Goal: Transaction & Acquisition: Purchase product/service

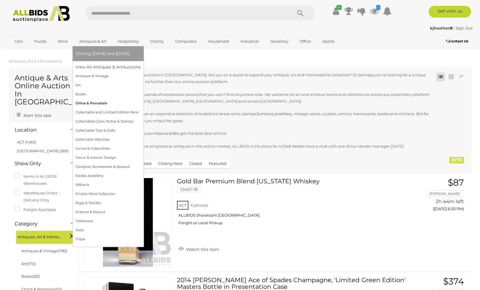
click at [94, 104] on link "China & Porcelain" at bounding box center [107, 103] width 65 height 9
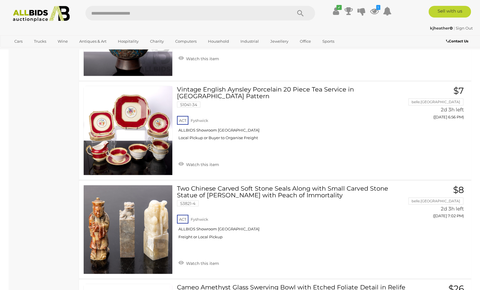
scroll to position [802, 0]
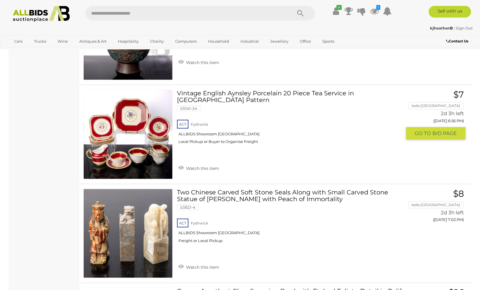
click at [140, 112] on link at bounding box center [127, 134] width 89 height 89
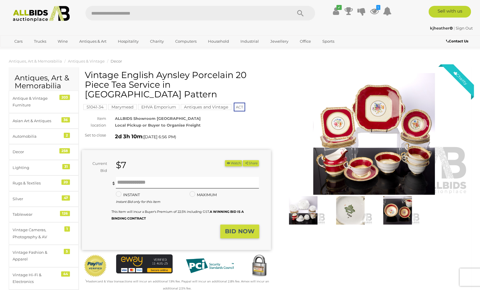
click at [351, 122] on img at bounding box center [374, 134] width 189 height 122
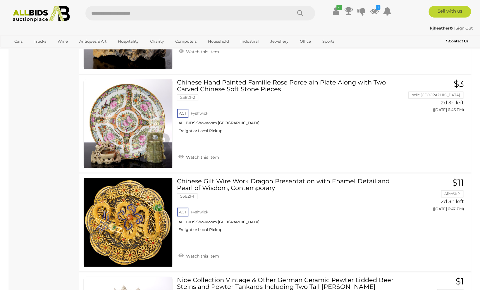
scroll to position [853, 0]
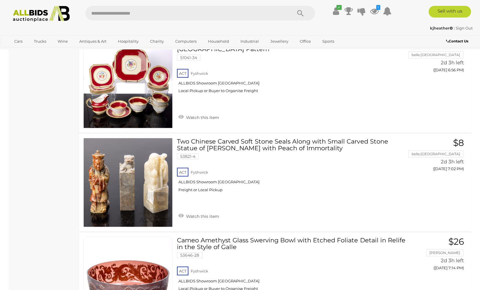
click at [142, 12] on input "text" at bounding box center [185, 13] width 201 height 15
type input "*******"
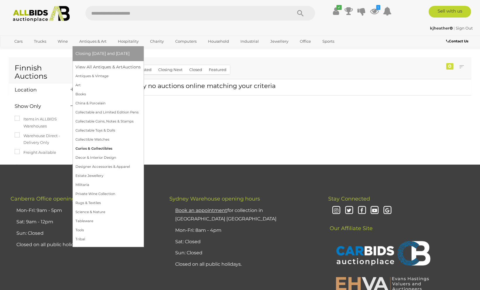
click at [100, 150] on link "Curios & Collectibles" at bounding box center [107, 148] width 65 height 9
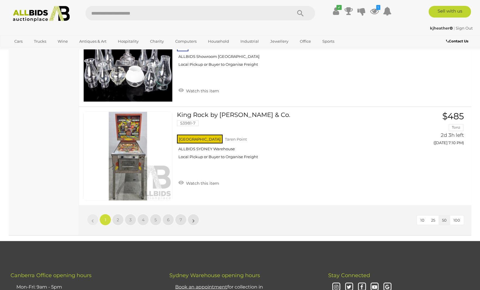
scroll to position [4898, 0]
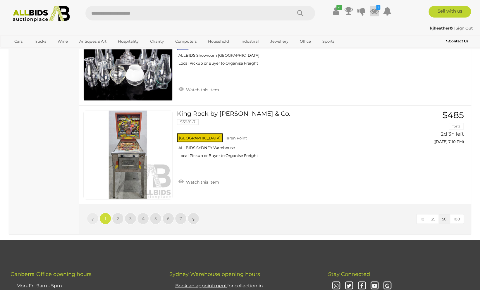
click at [375, 10] on icon at bounding box center [374, 11] width 9 height 11
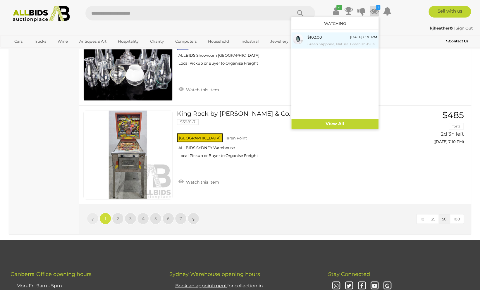
click at [336, 37] on div "$102.00 19/08/2025 6:36 PM Green Sapphire, Natural Greenish-blue Oval Cut Gemst…" at bounding box center [342, 40] width 70 height 13
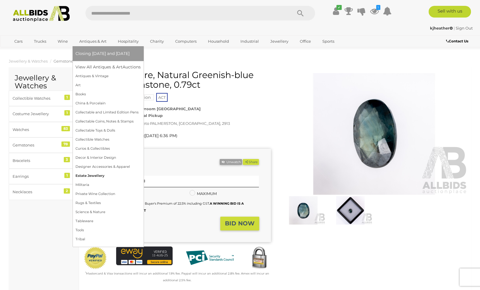
click at [97, 173] on link "Estate Jewellery" at bounding box center [107, 175] width 65 height 9
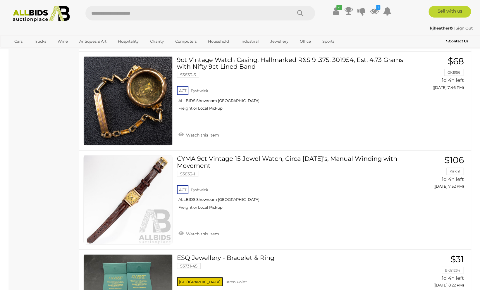
scroll to position [921, 0]
